Goal: Check status: Check status

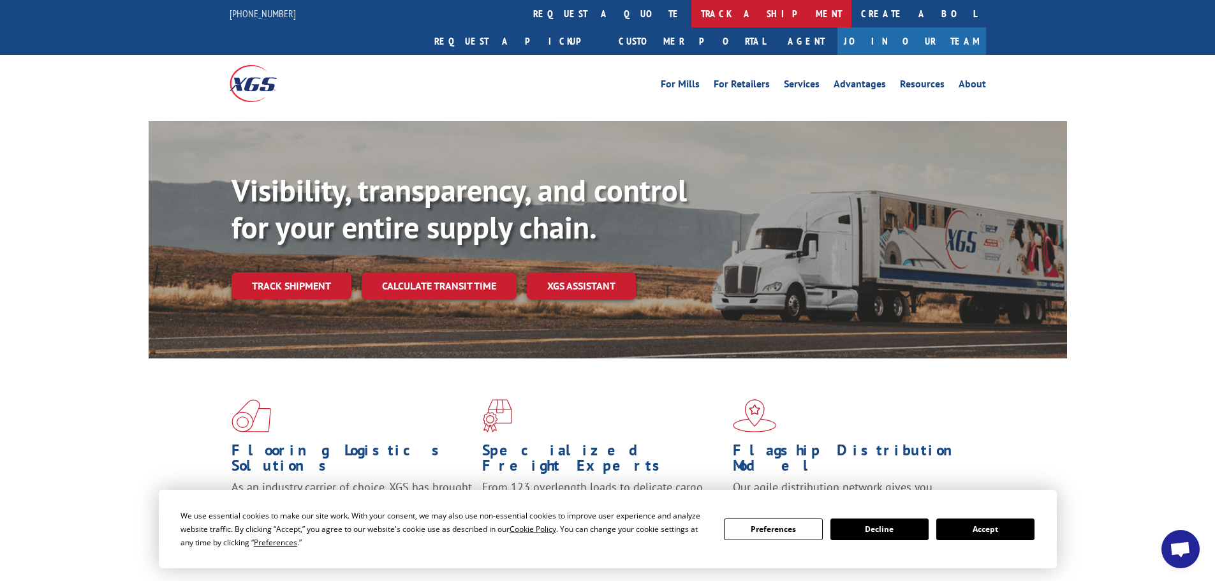
click at [692, 22] on link "track a shipment" at bounding box center [772, 13] width 160 height 27
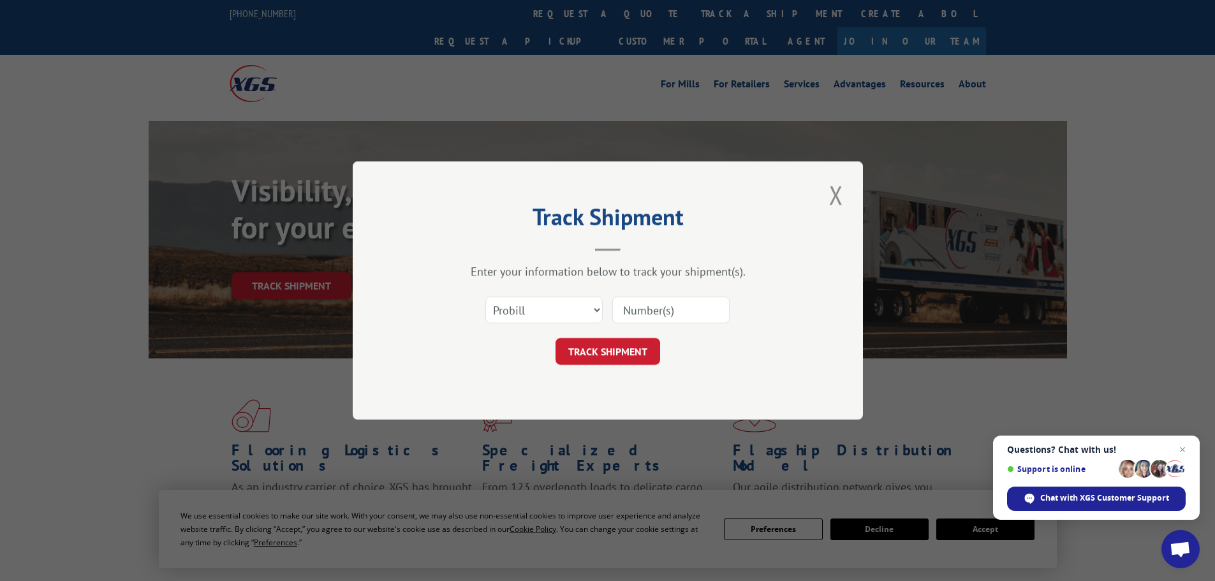
click at [676, 317] on input at bounding box center [670, 310] width 117 height 27
click at [528, 302] on select "Select category... Probill BOL PO" at bounding box center [543, 310] width 117 height 27
select select "bol"
click at [485, 297] on select "Select category... Probill BOL PO" at bounding box center [543, 310] width 117 height 27
paste input "0078076677"
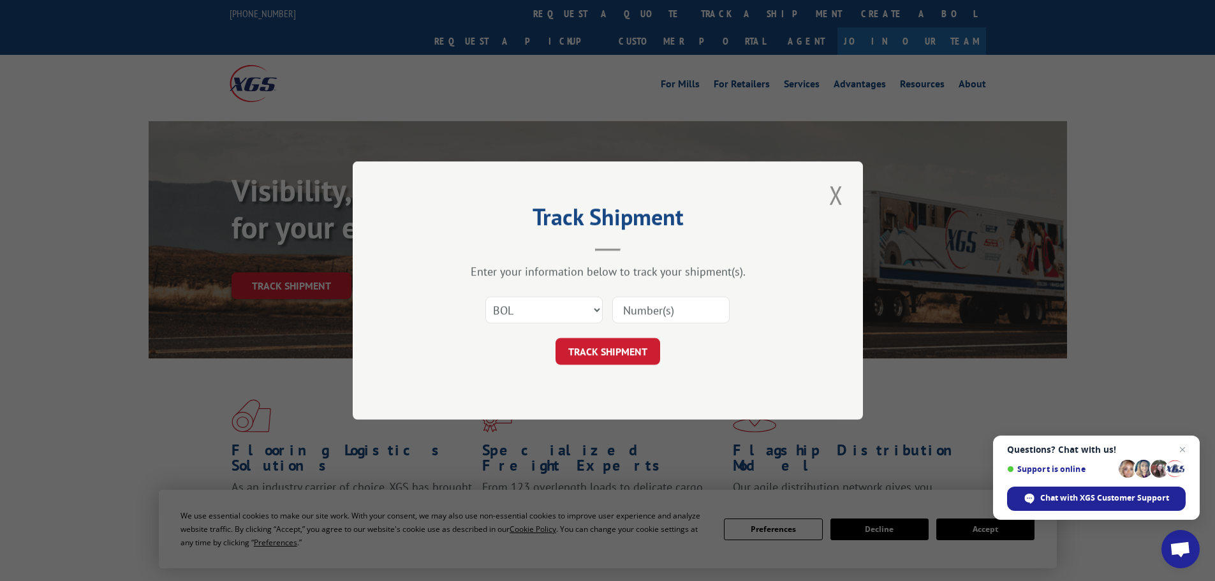
type input "0078076677"
click at [624, 354] on button "TRACK SHIPMENT" at bounding box center [608, 351] width 105 height 27
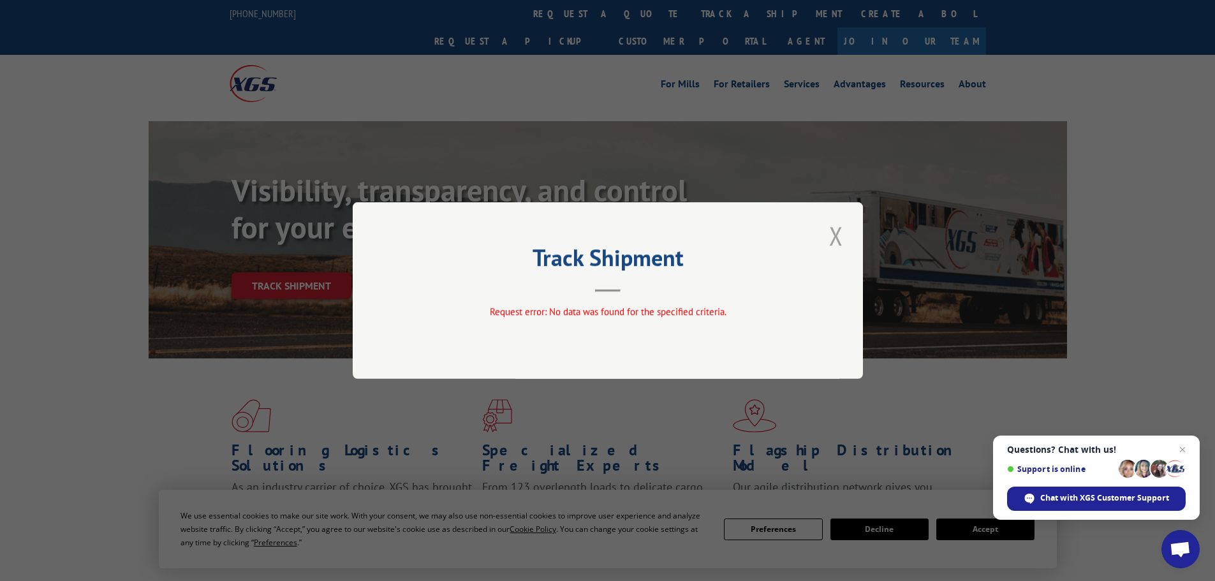
click at [840, 232] on button "Close modal" at bounding box center [836, 235] width 22 height 35
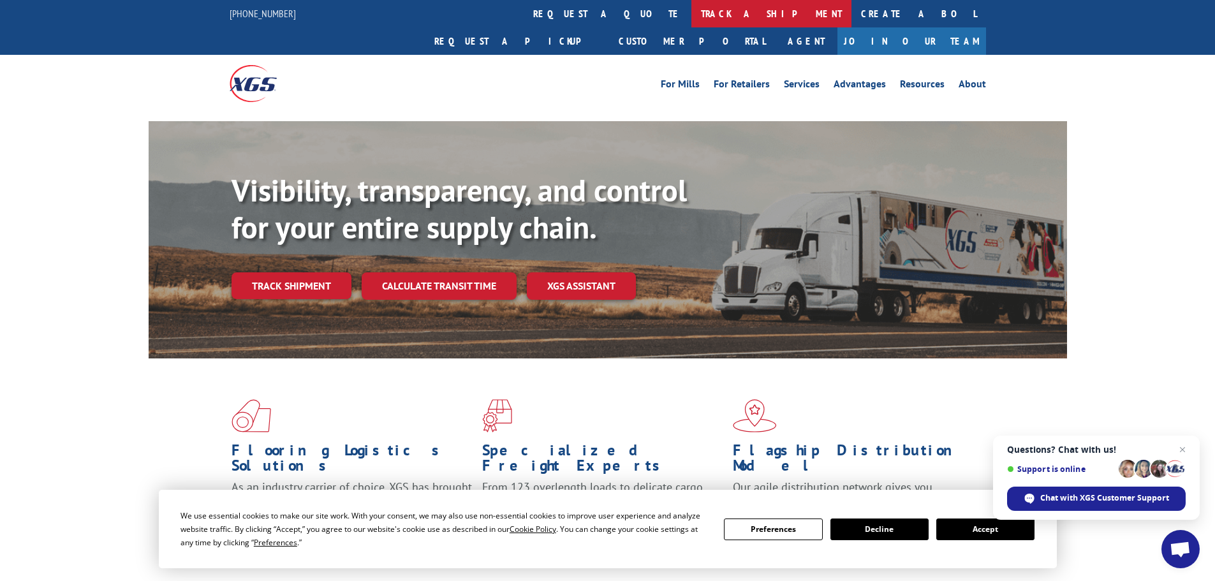
drag, startPoint x: 566, startPoint y: 8, endPoint x: 548, endPoint y: 11, distance: 18.8
click at [692, 9] on link "track a shipment" at bounding box center [772, 13] width 160 height 27
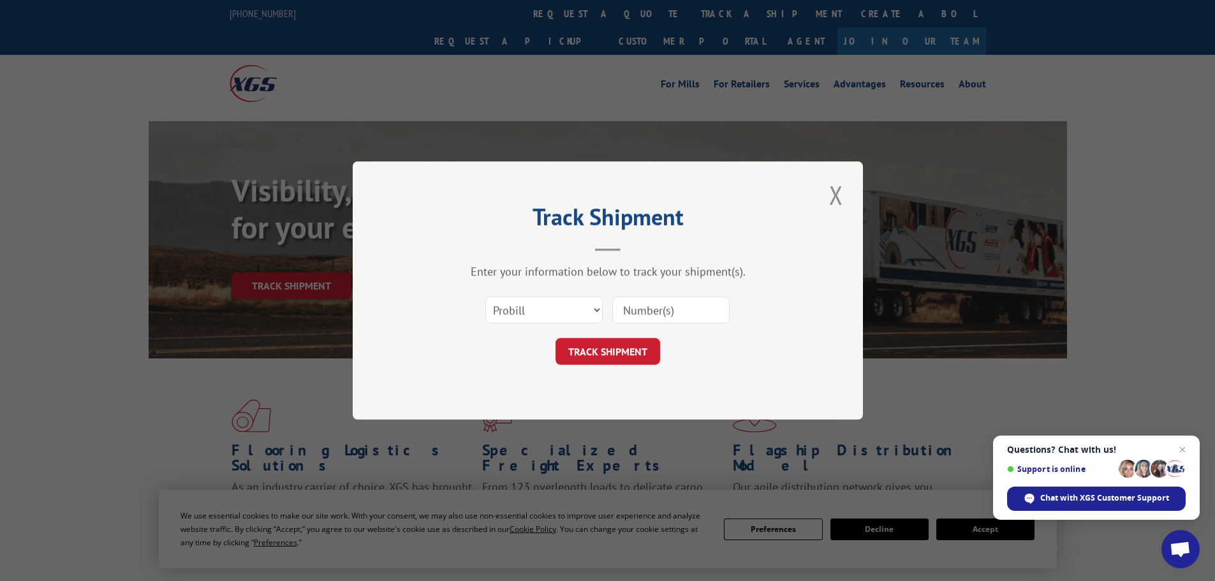
paste input "2816004"
type input "2816004"
click at [603, 357] on button "TRACK SHIPMENT" at bounding box center [608, 351] width 105 height 27
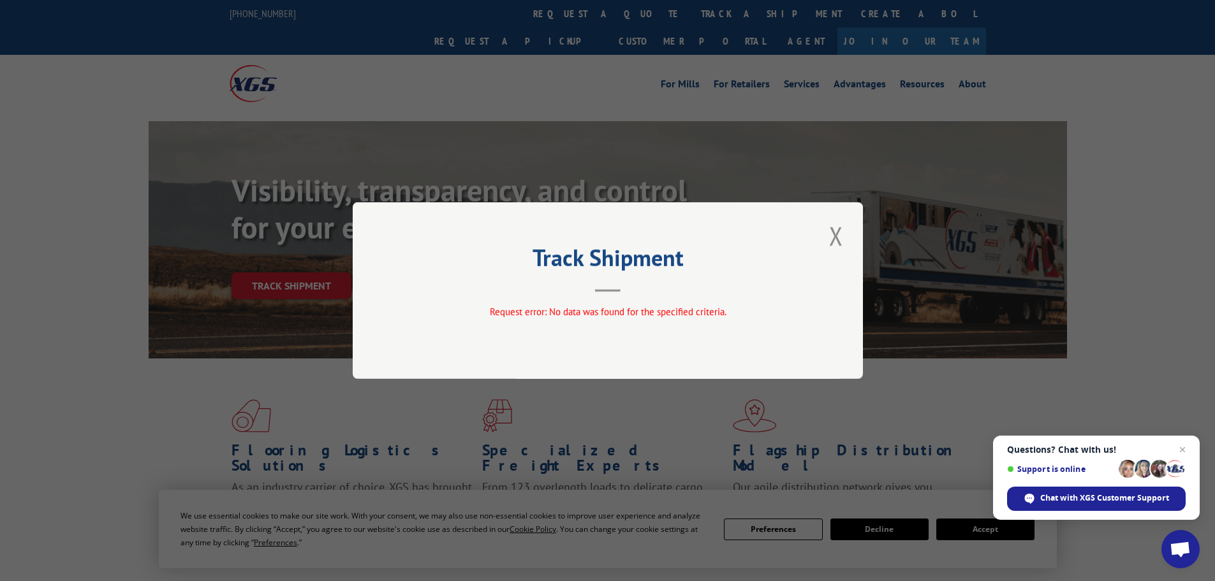
click at [824, 239] on div "Track Shipment Request error: No data was found for the specified criteria." at bounding box center [608, 290] width 510 height 177
click at [839, 240] on button "Close modal" at bounding box center [836, 235] width 22 height 35
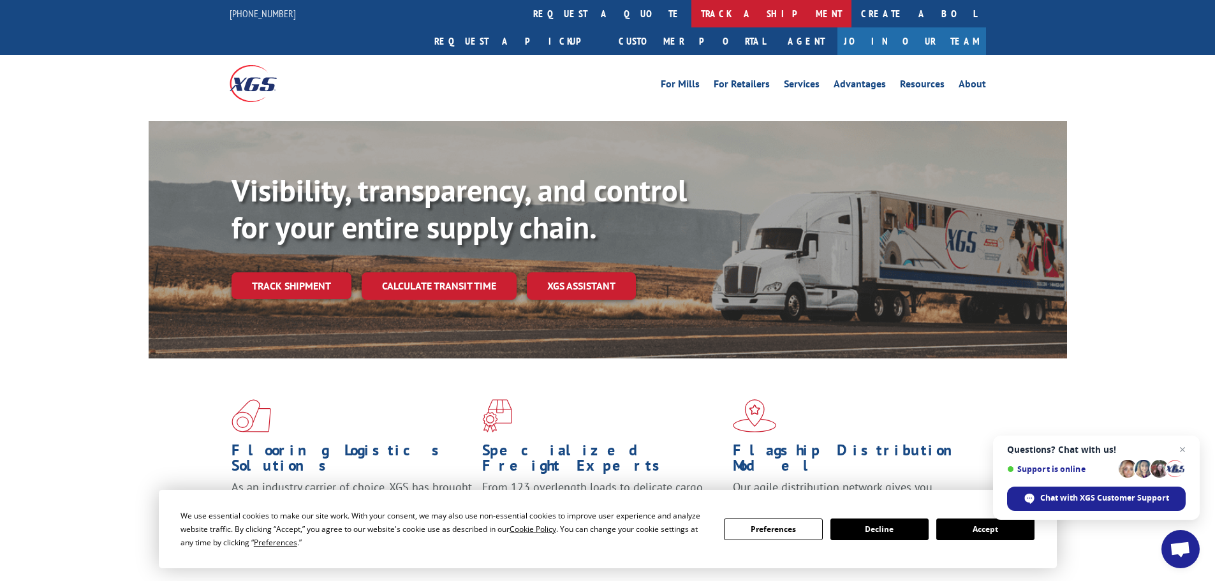
click at [692, 11] on link "track a shipment" at bounding box center [772, 13] width 160 height 27
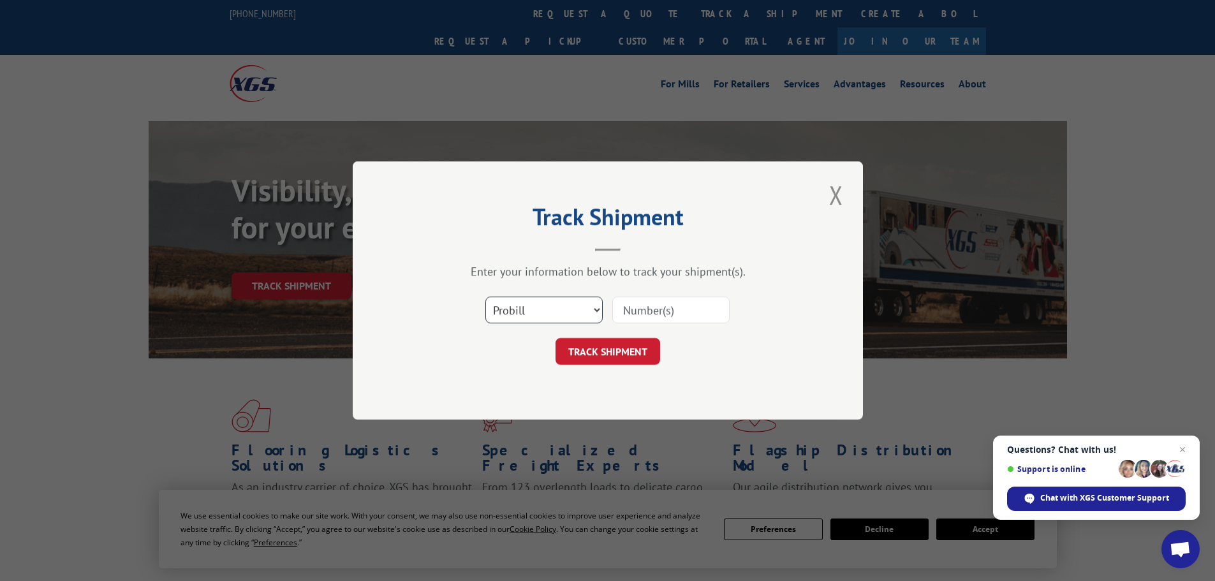
click at [531, 304] on select "Select category... Probill BOL PO" at bounding box center [543, 310] width 117 height 27
paste input "17510736"
type input "17510736"
drag, startPoint x: 616, startPoint y: 351, endPoint x: 620, endPoint y: 382, distance: 30.9
click at [616, 351] on button "TRACK SHIPMENT" at bounding box center [608, 351] width 105 height 27
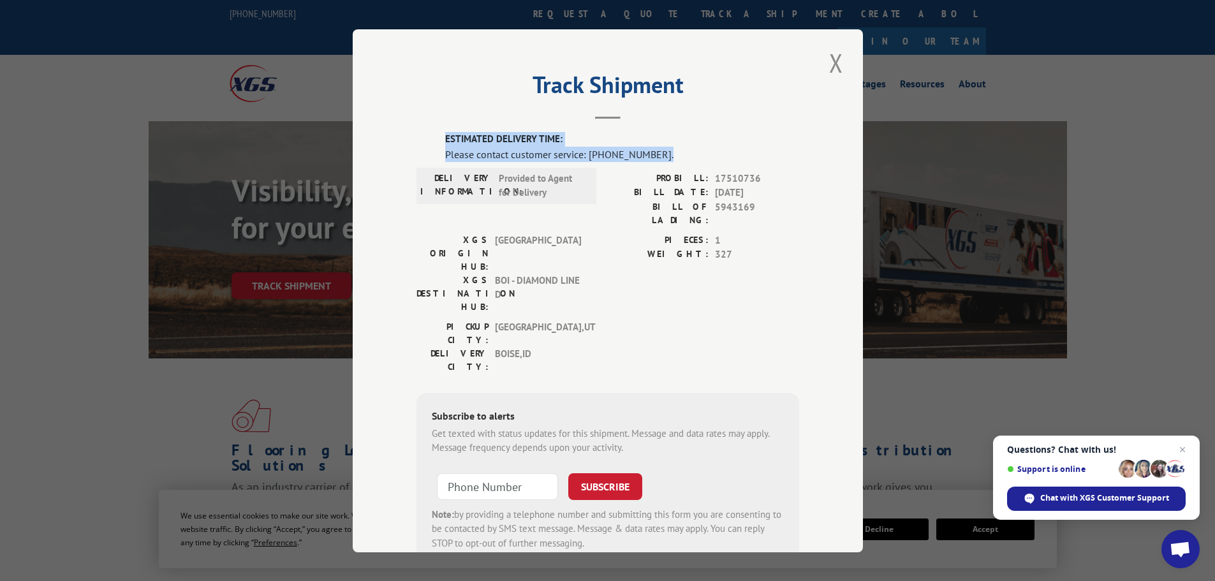
drag, startPoint x: 436, startPoint y: 137, endPoint x: 702, endPoint y: 154, distance: 265.9
click at [702, 154] on div "ESTIMATED DELIVERY TIME: Please contact customer service: [PHONE_NUMBER]. DELIV…" at bounding box center [608, 349] width 383 height 434
click at [699, 152] on div "Please contact customer service: [PHONE_NUMBER]." at bounding box center [622, 153] width 354 height 15
click at [613, 216] on div "PROBILL: 17510736 BILL DATE: [DATE] BILL OF LADING: 5943169" at bounding box center [703, 202] width 191 height 62
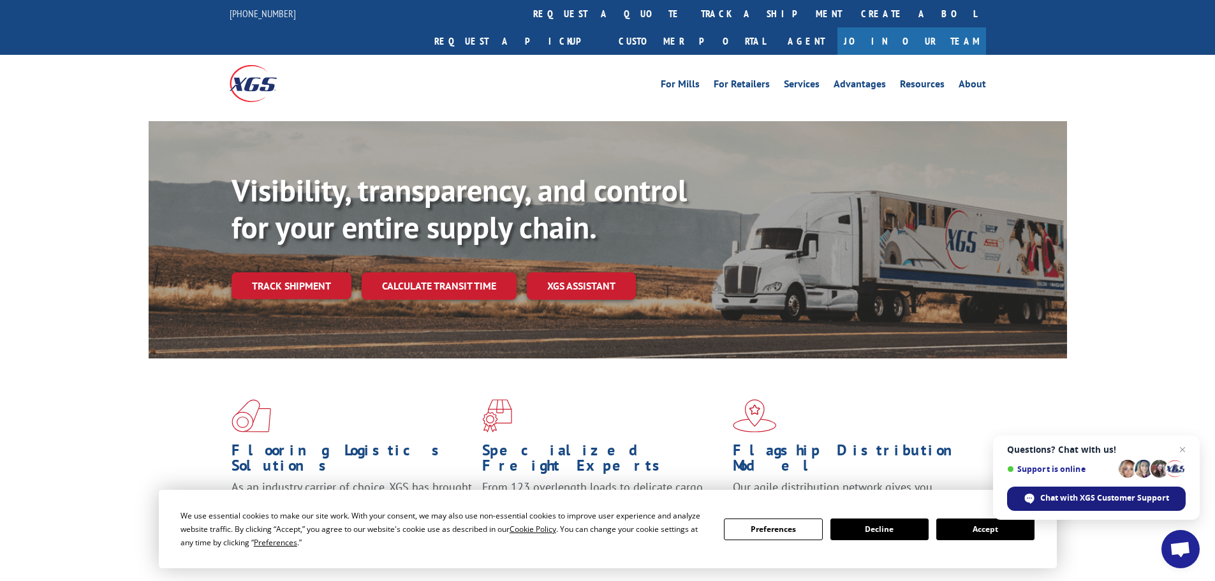
click at [1077, 502] on span "Chat with XGS Customer Support" at bounding box center [1104, 497] width 129 height 11
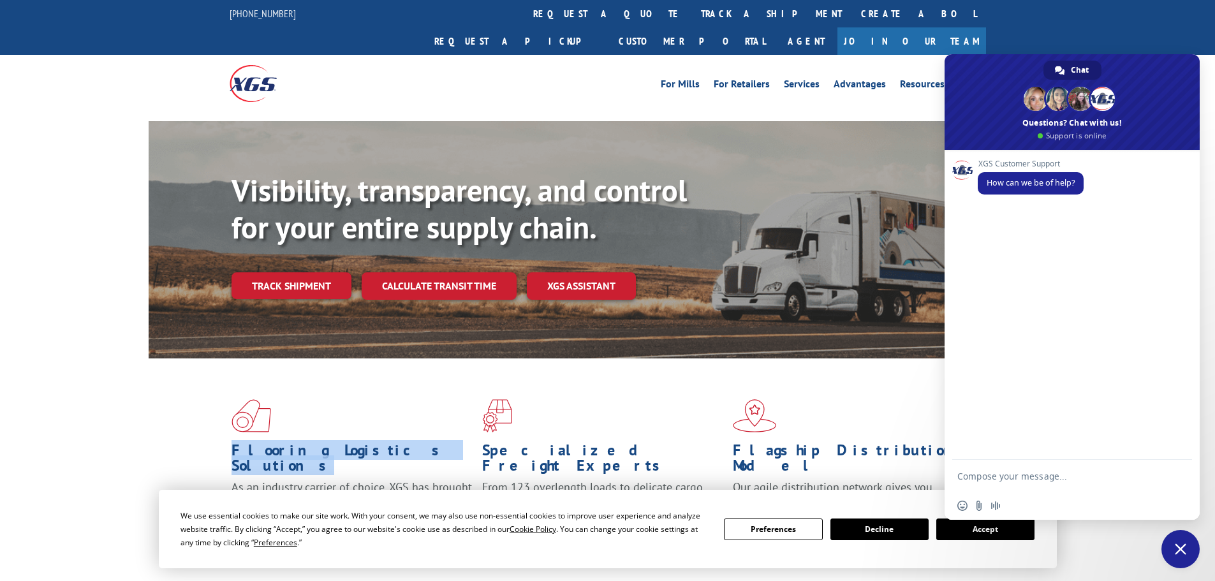
click at [125, 437] on div "Flooring Logistics Solutions As an industry carrier of choice, XGS has brought …" at bounding box center [607, 487] width 1215 height 256
click at [1188, 552] on span "Close chat" at bounding box center [1181, 549] width 38 height 38
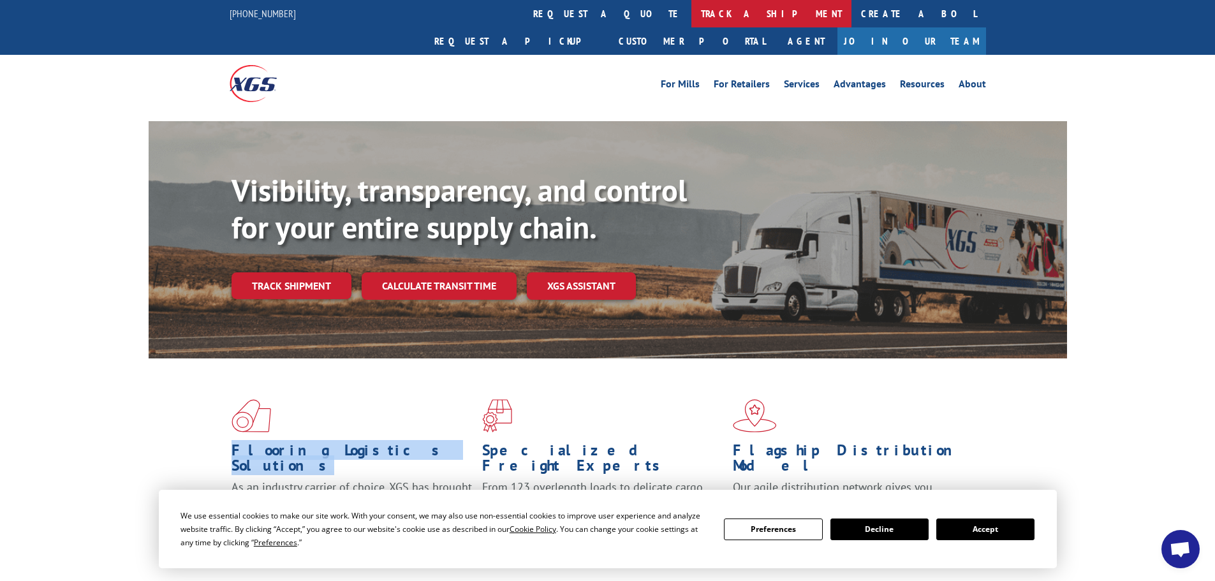
click at [692, 24] on link "track a shipment" at bounding box center [772, 13] width 160 height 27
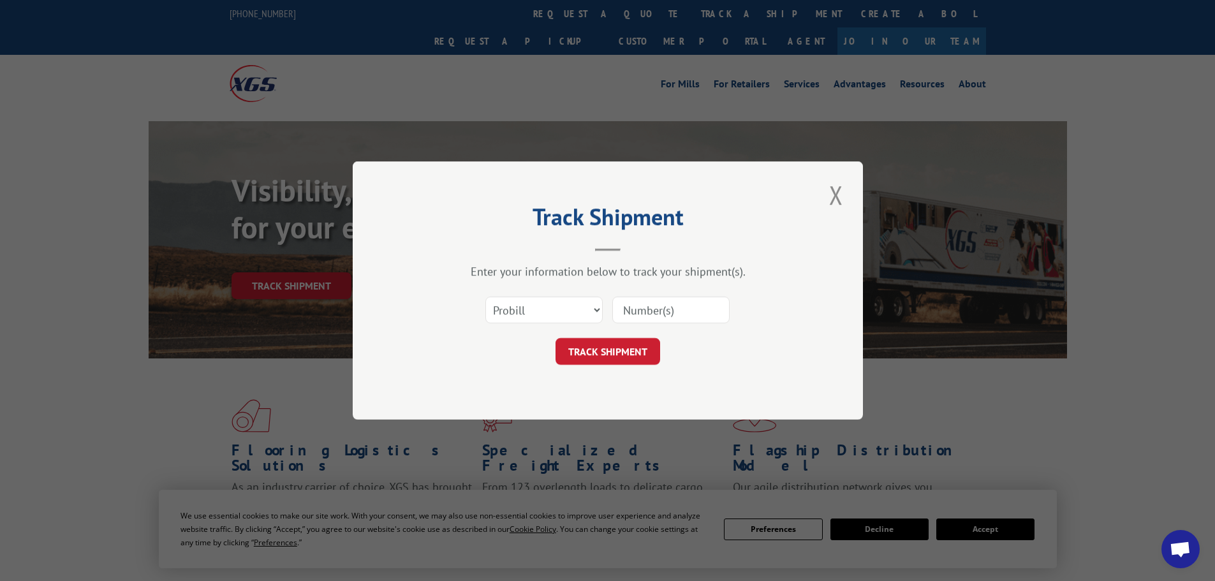
paste input "17308551"
type input "17308551"
click at [624, 376] on div "Track Shipment Enter your information below to track your shipment(s). Select c…" at bounding box center [608, 290] width 510 height 258
click at [609, 349] on button "TRACK SHIPMENT" at bounding box center [608, 351] width 105 height 27
